Goal: Information Seeking & Learning: Learn about a topic

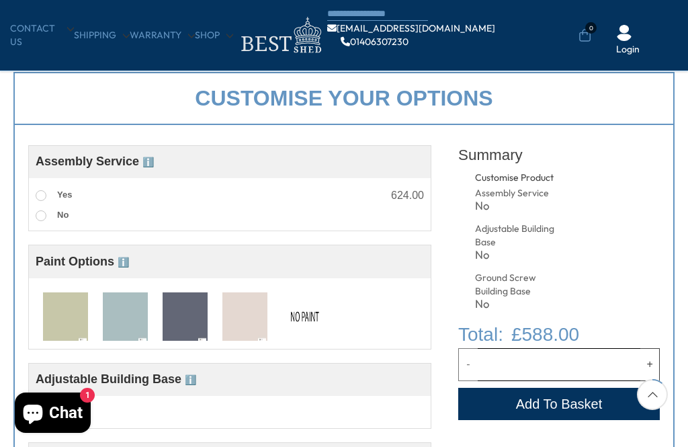
scroll to position [424, 0]
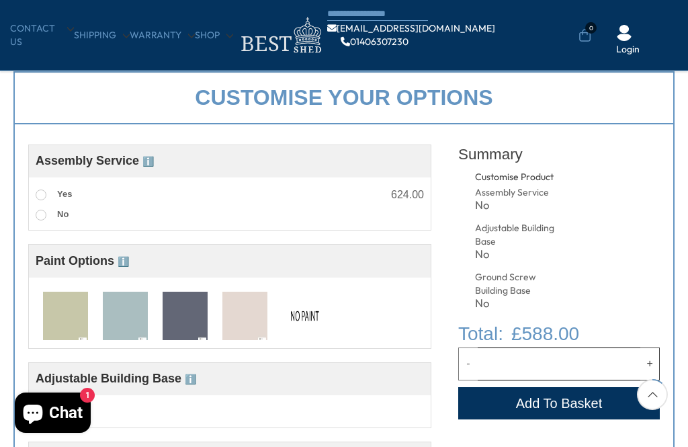
click at [126, 323] on img at bounding box center [125, 317] width 45 height 50
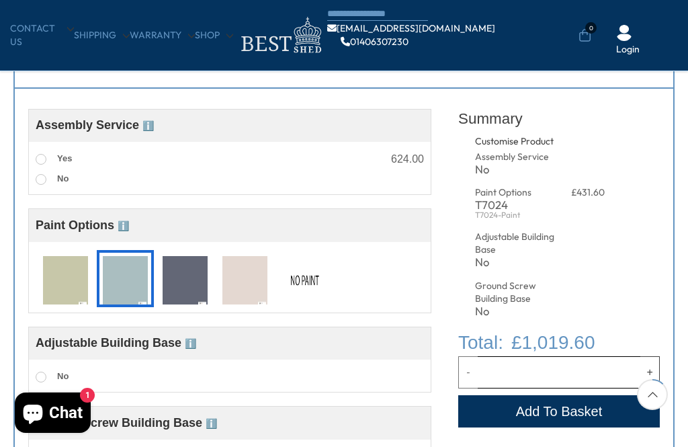
scroll to position [466, 0]
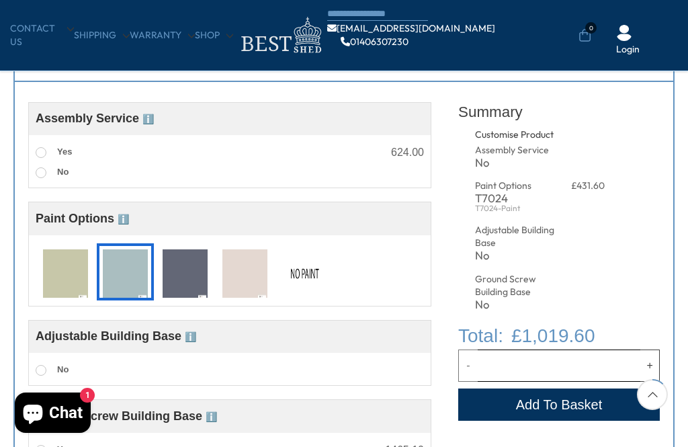
click at [301, 277] on img at bounding box center [304, 274] width 45 height 50
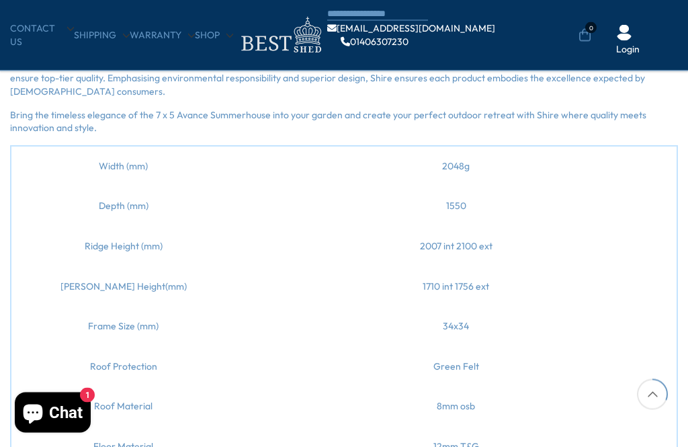
scroll to position [1176, 0]
click at [91, 178] on td "Width (mm)" at bounding box center [123, 165] width 224 height 41
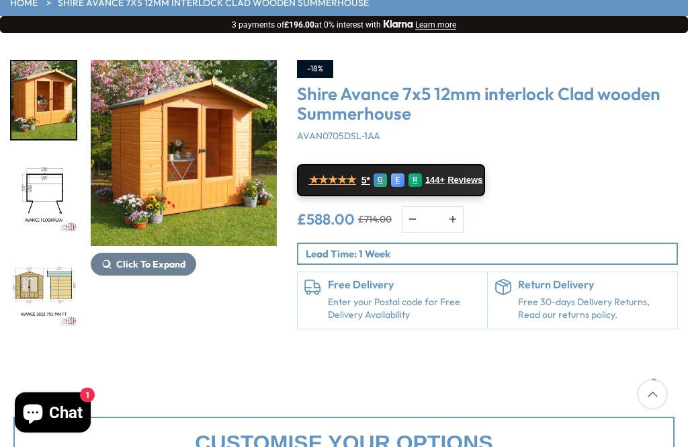
scroll to position [152, 0]
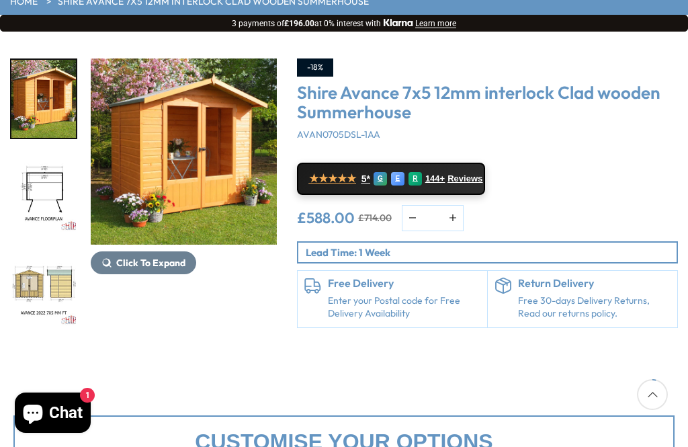
click at [469, 181] on span "Reviews" at bounding box center [465, 178] width 35 height 11
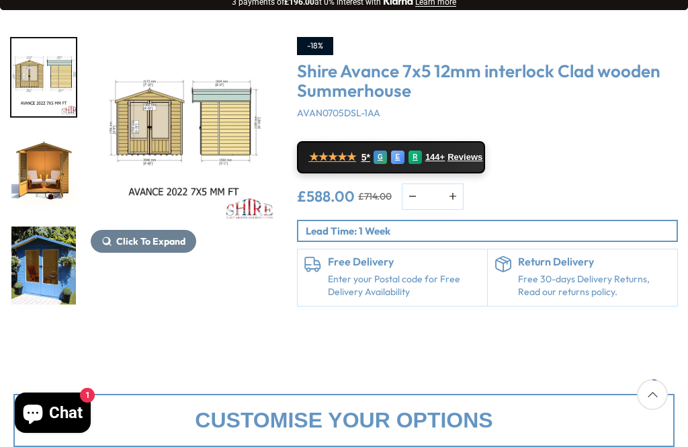
click at [40, 258] on img "5 / 11" at bounding box center [43, 265] width 65 height 78
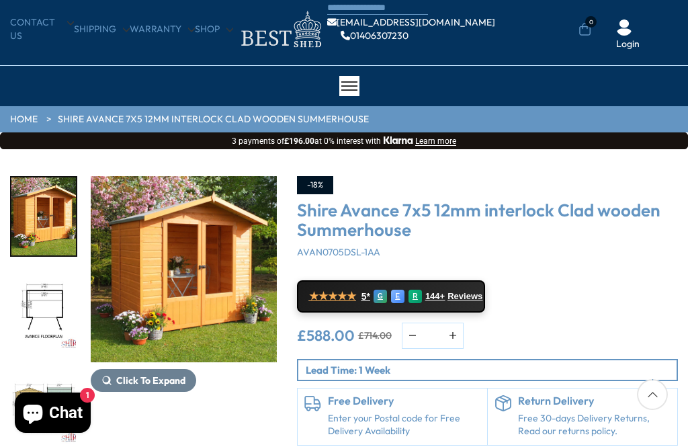
scroll to position [0, 0]
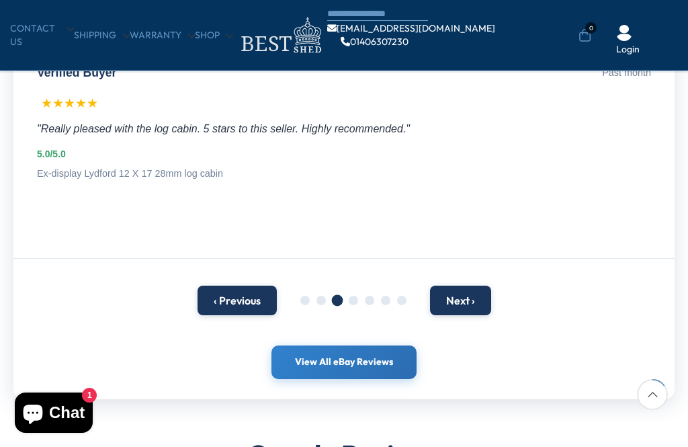
scroll to position [274, 0]
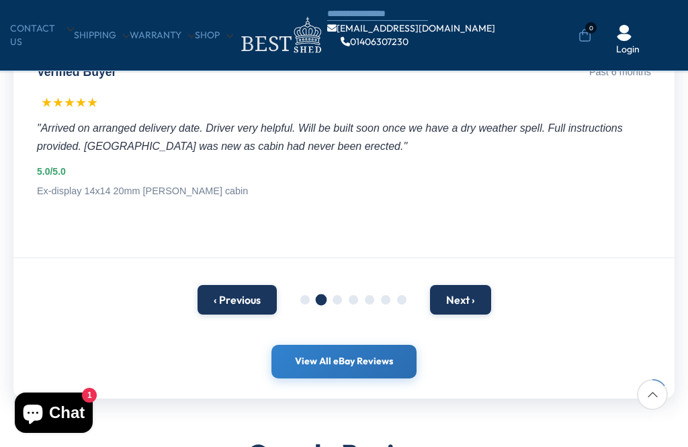
click at [458, 285] on button "Next ›" at bounding box center [460, 300] width 61 height 30
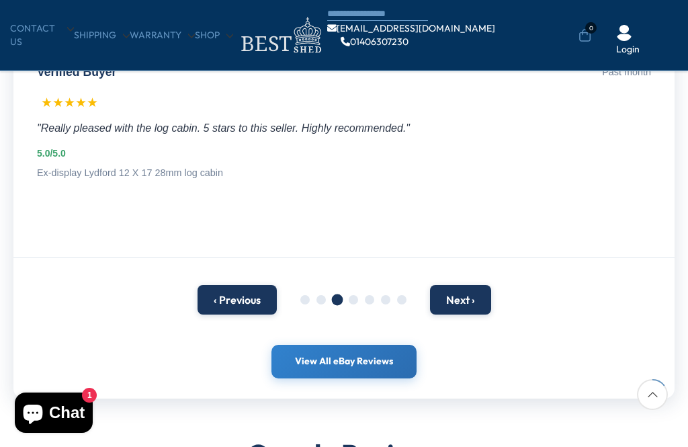
click at [458, 285] on button "Next ›" at bounding box center [460, 300] width 61 height 30
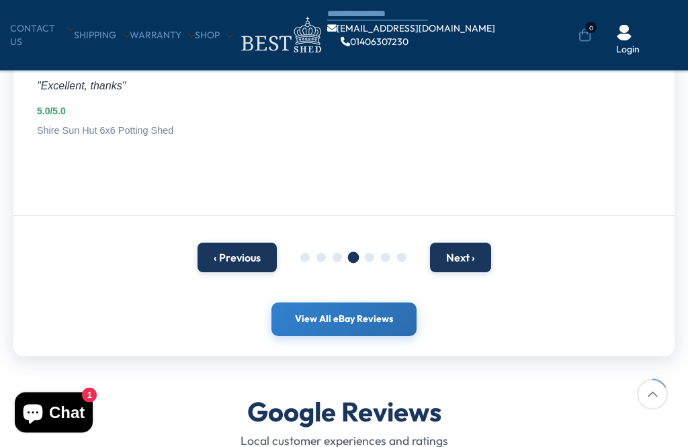
scroll to position [321, 0]
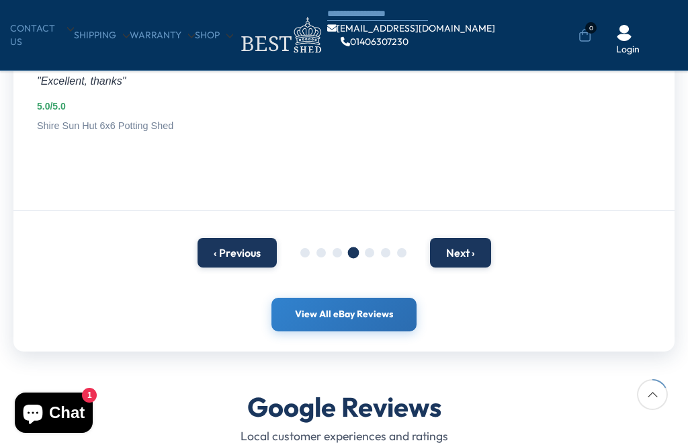
click at [451, 238] on button "Next ›" at bounding box center [460, 253] width 61 height 30
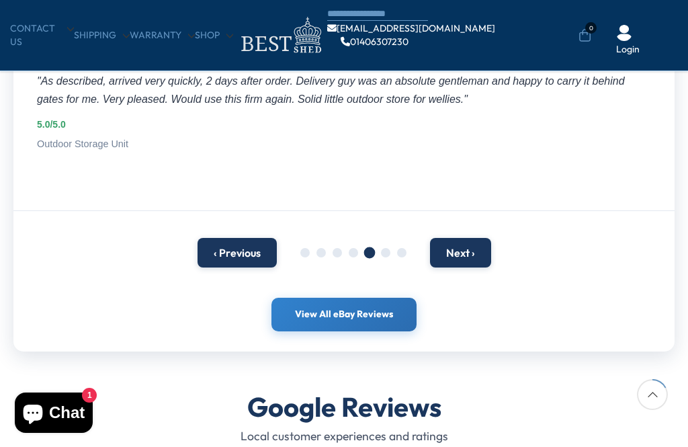
click at [451, 238] on button "Next ›" at bounding box center [460, 253] width 61 height 30
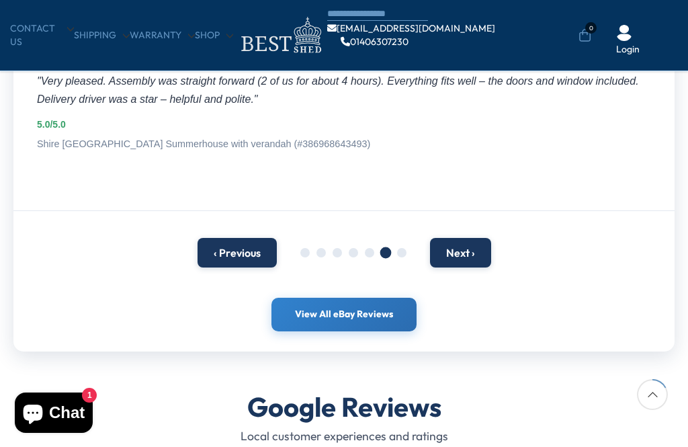
click at [454, 238] on button "Next ›" at bounding box center [460, 253] width 61 height 30
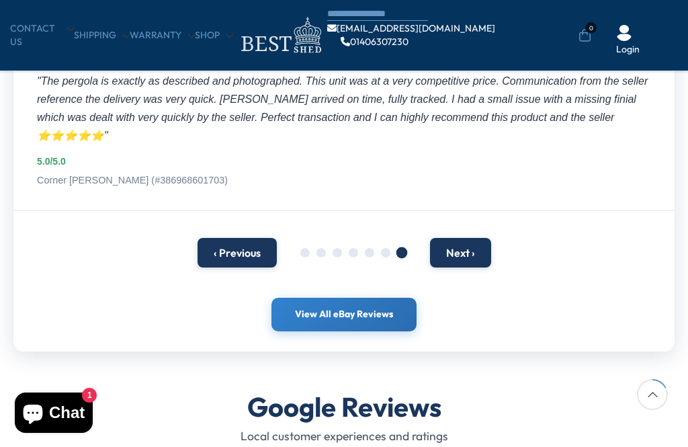
click at [459, 238] on button "Next ›" at bounding box center [460, 253] width 61 height 30
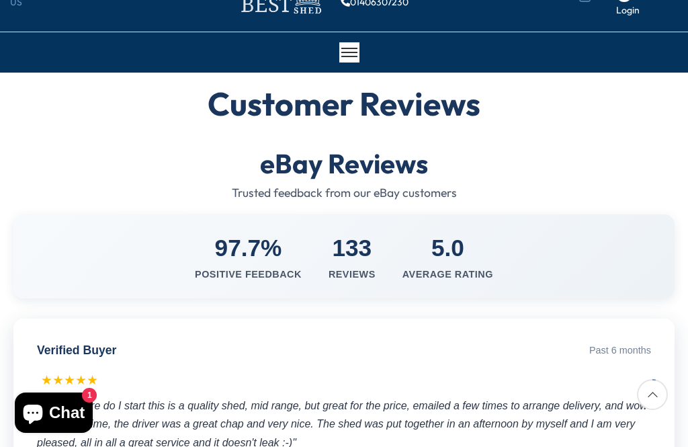
scroll to position [0, 0]
